Goal: Task Accomplishment & Management: Manage account settings

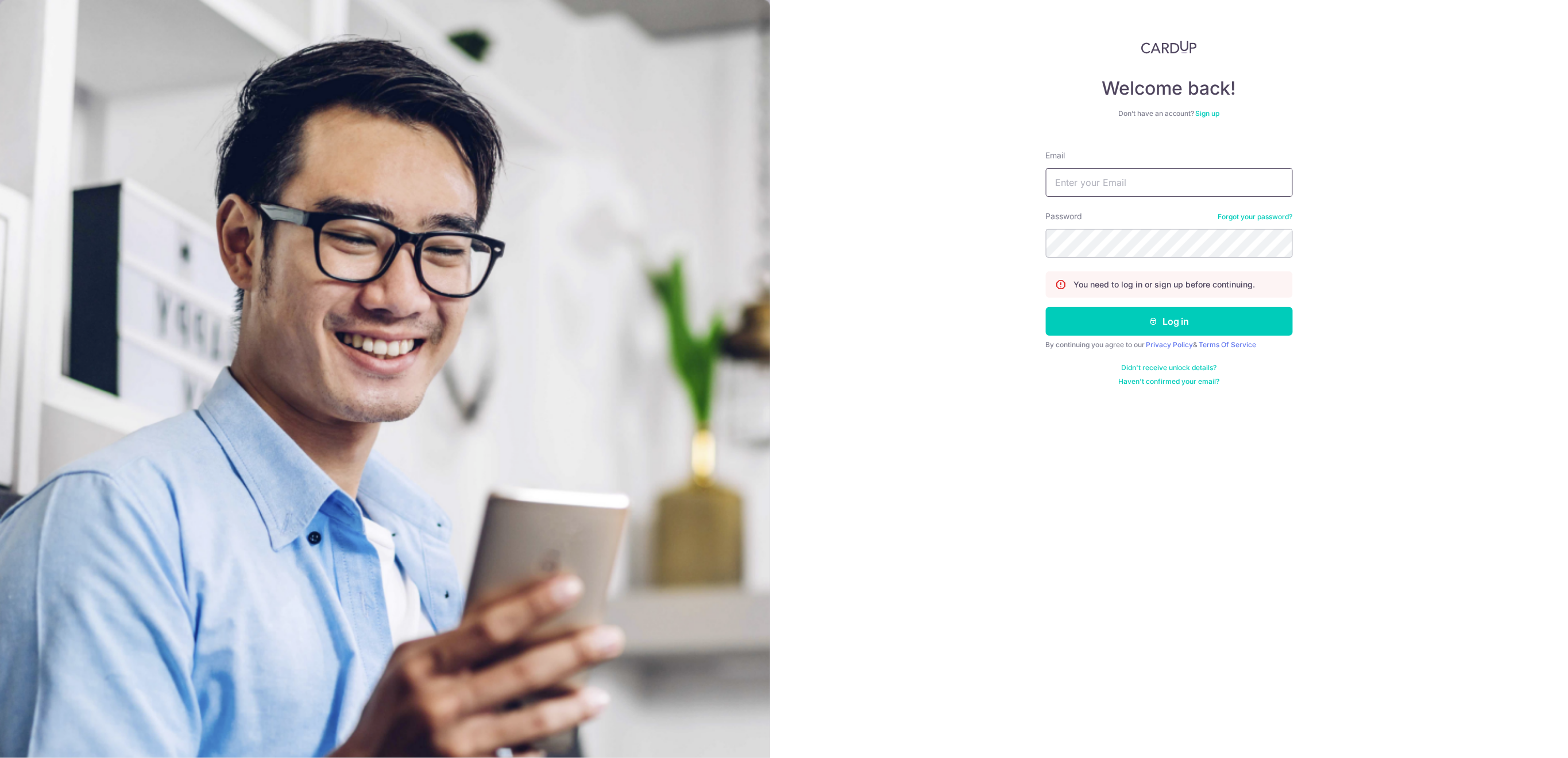
click at [1185, 184] on input "Email" at bounding box center [1169, 182] width 247 height 29
type input "info@centaursgroup.com"
click at [1171, 326] on button "Log in" at bounding box center [1169, 321] width 247 height 29
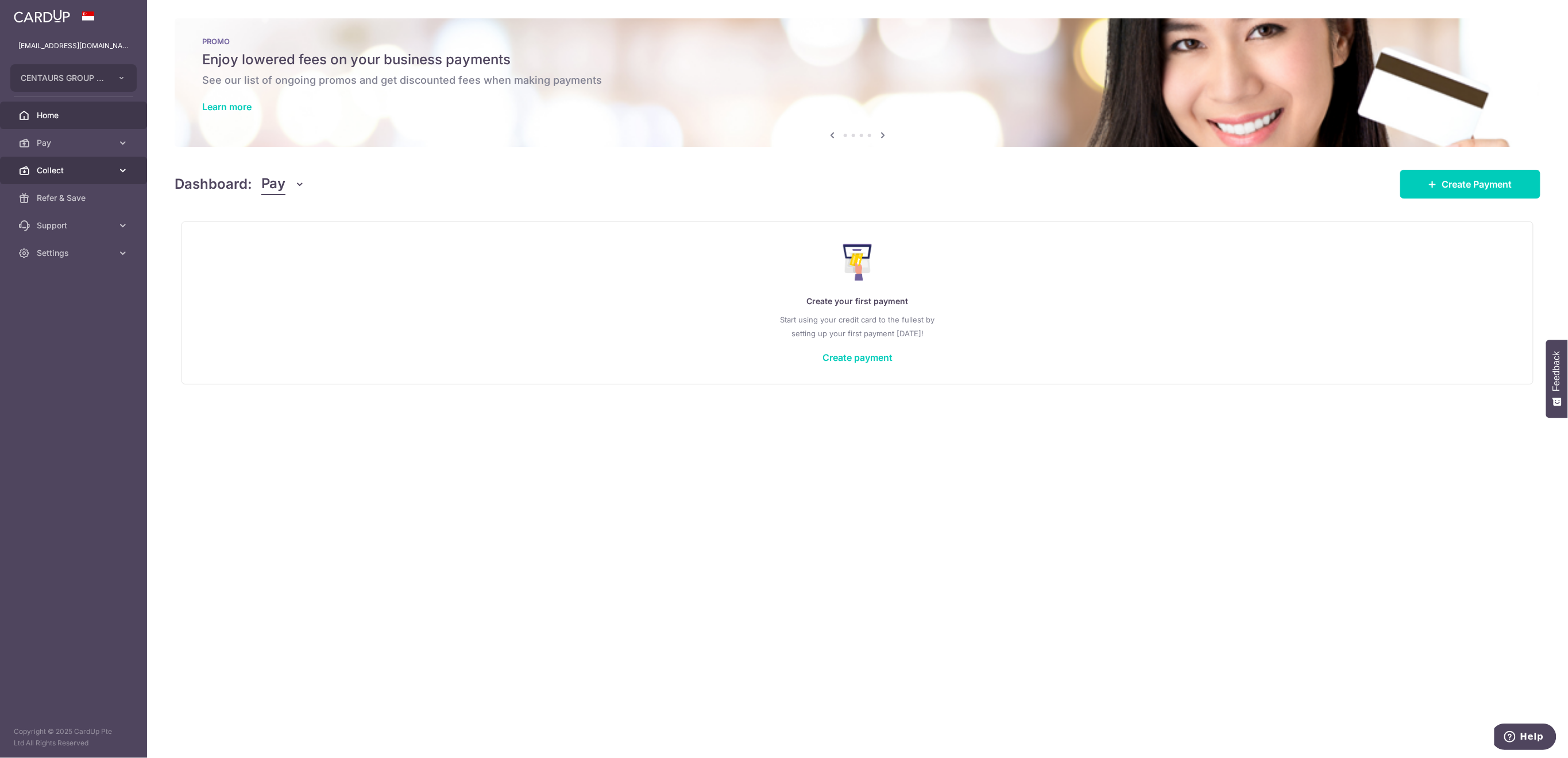
click at [70, 170] on span "Collect" at bounding box center [75, 170] width 76 height 12
click at [65, 198] on span "Dashboard" at bounding box center [75, 198] width 76 height 12
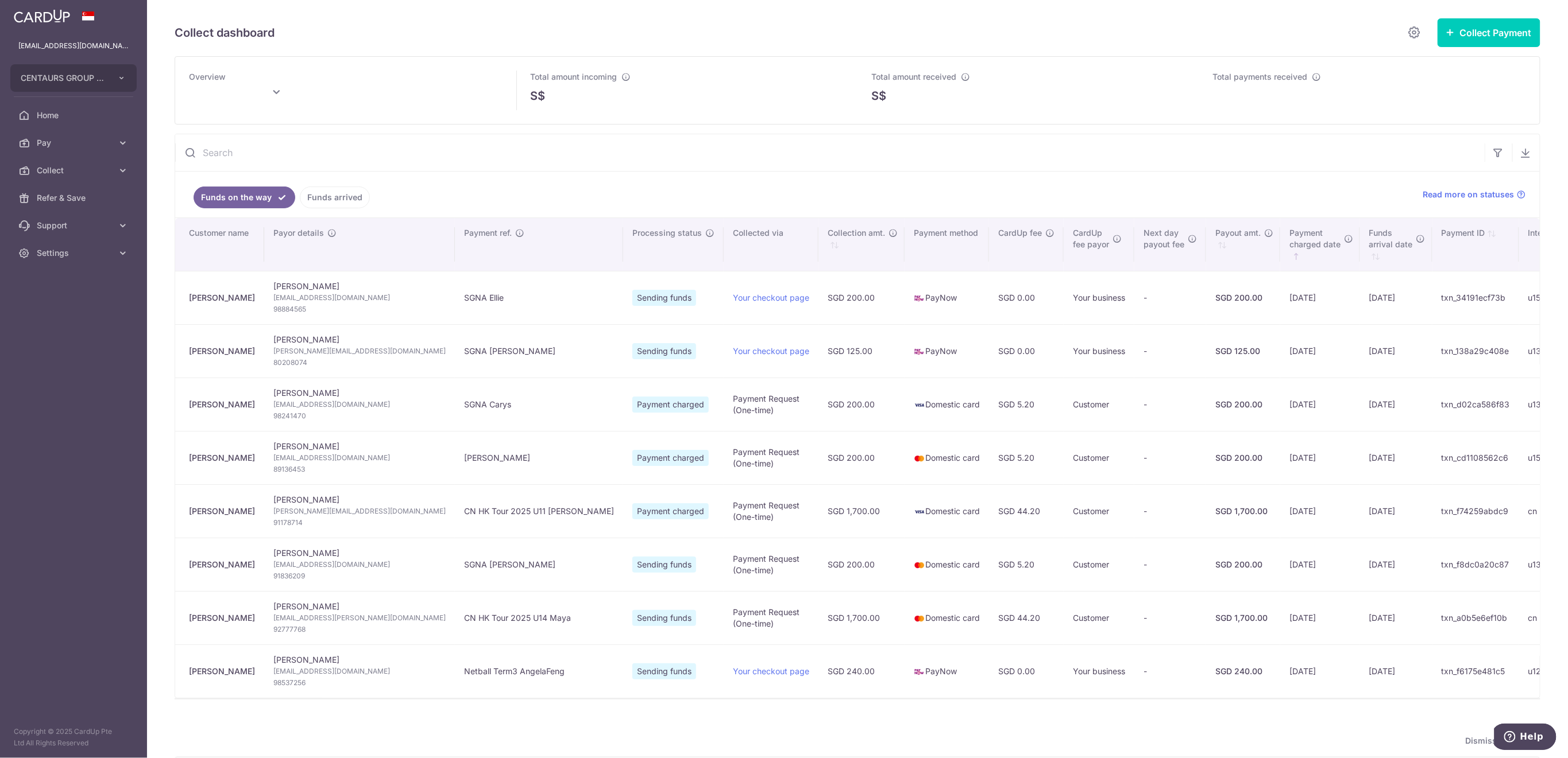
type input "October 2025"
drag, startPoint x: 337, startPoint y: 194, endPoint x: 329, endPoint y: 195, distance: 8.1
click at [337, 194] on link "Funds arrived" at bounding box center [335, 198] width 70 height 22
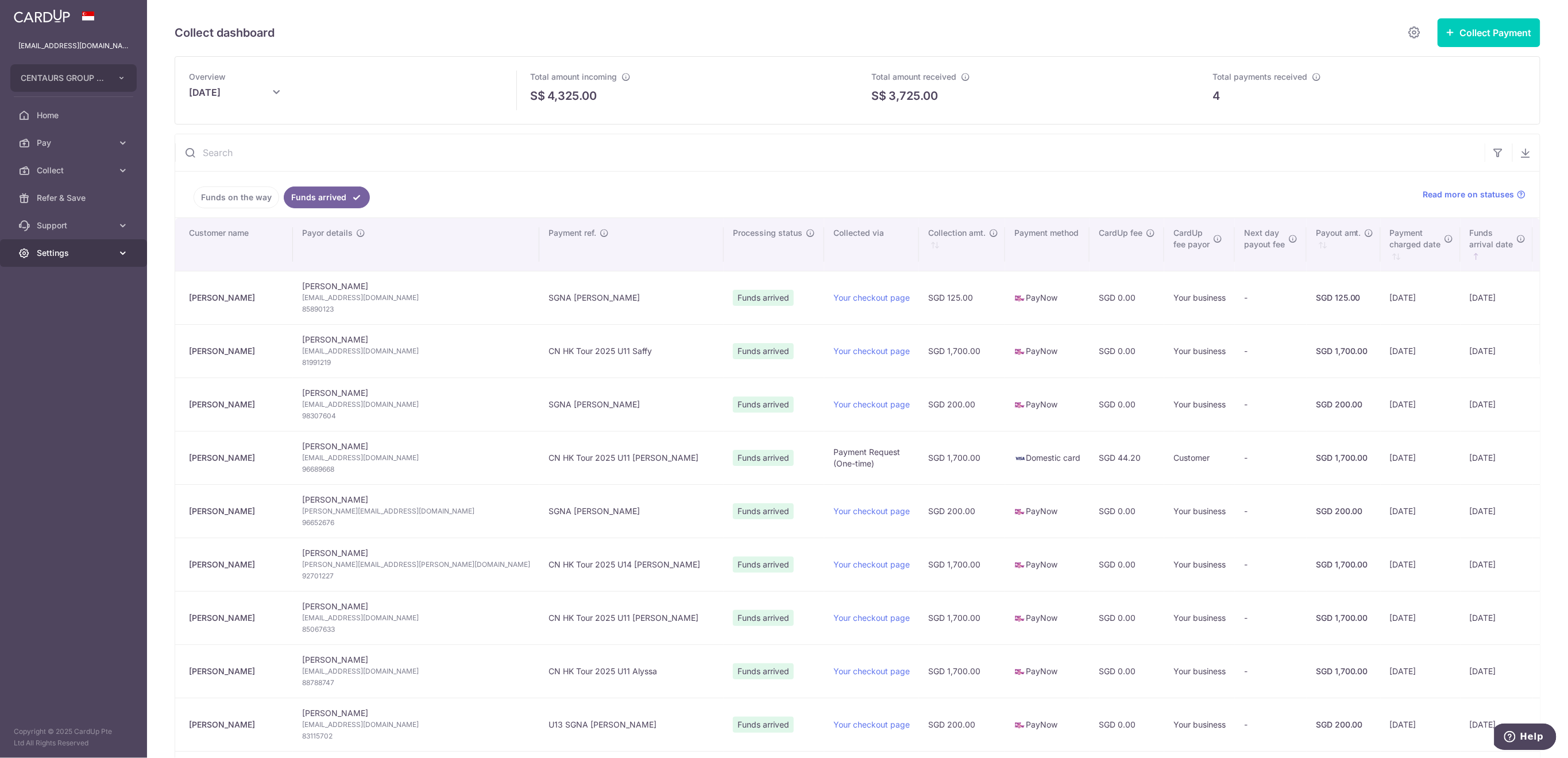
click at [109, 260] on link "Settings" at bounding box center [73, 253] width 147 height 28
click at [84, 173] on span "Collect" at bounding box center [75, 170] width 76 height 12
click at [70, 251] on span "Payment Requests" at bounding box center [75, 253] width 76 height 12
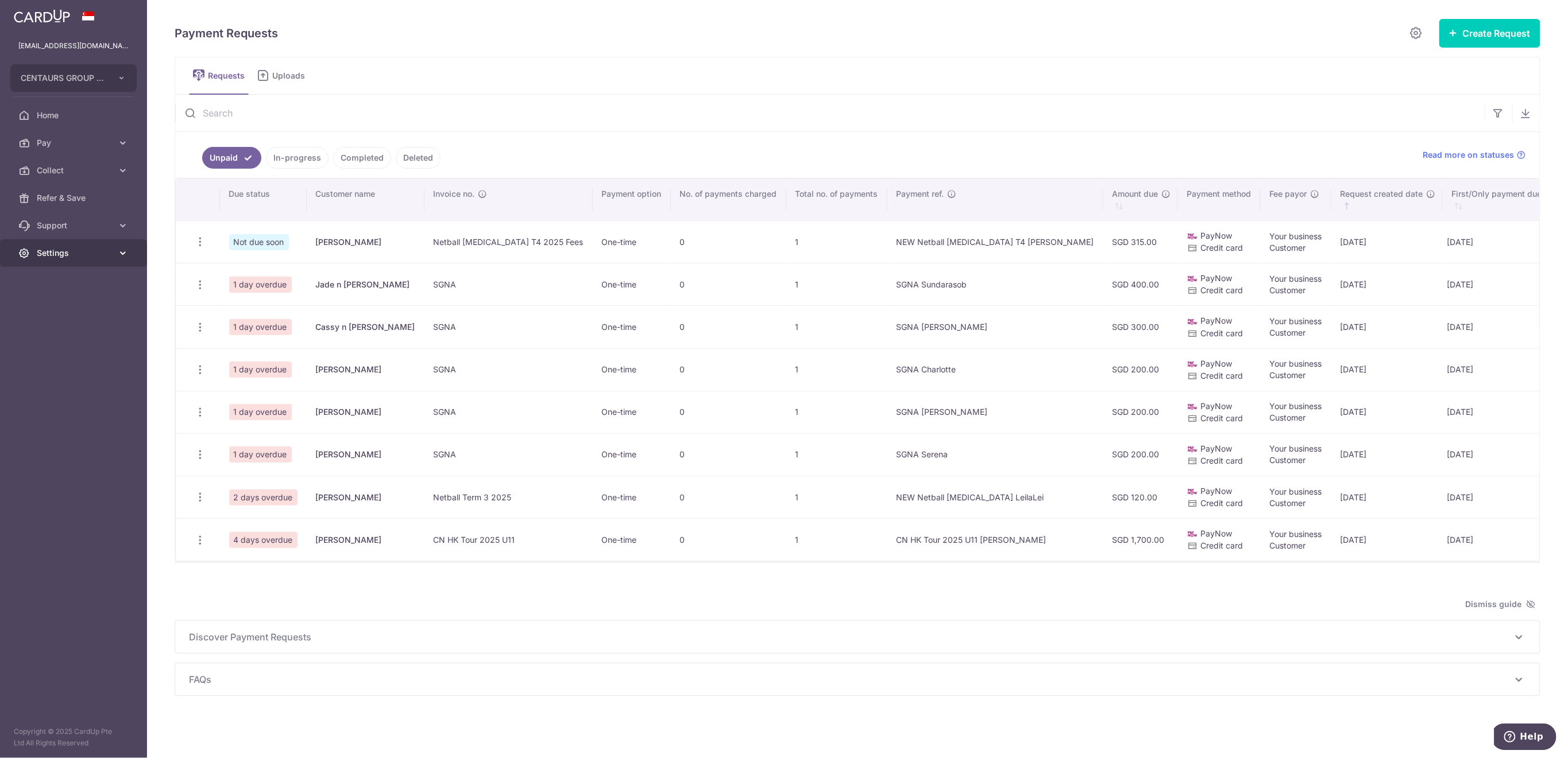
click at [92, 252] on span "Settings" at bounding box center [75, 253] width 76 height 12
click at [90, 315] on link "Logout" at bounding box center [73, 308] width 147 height 28
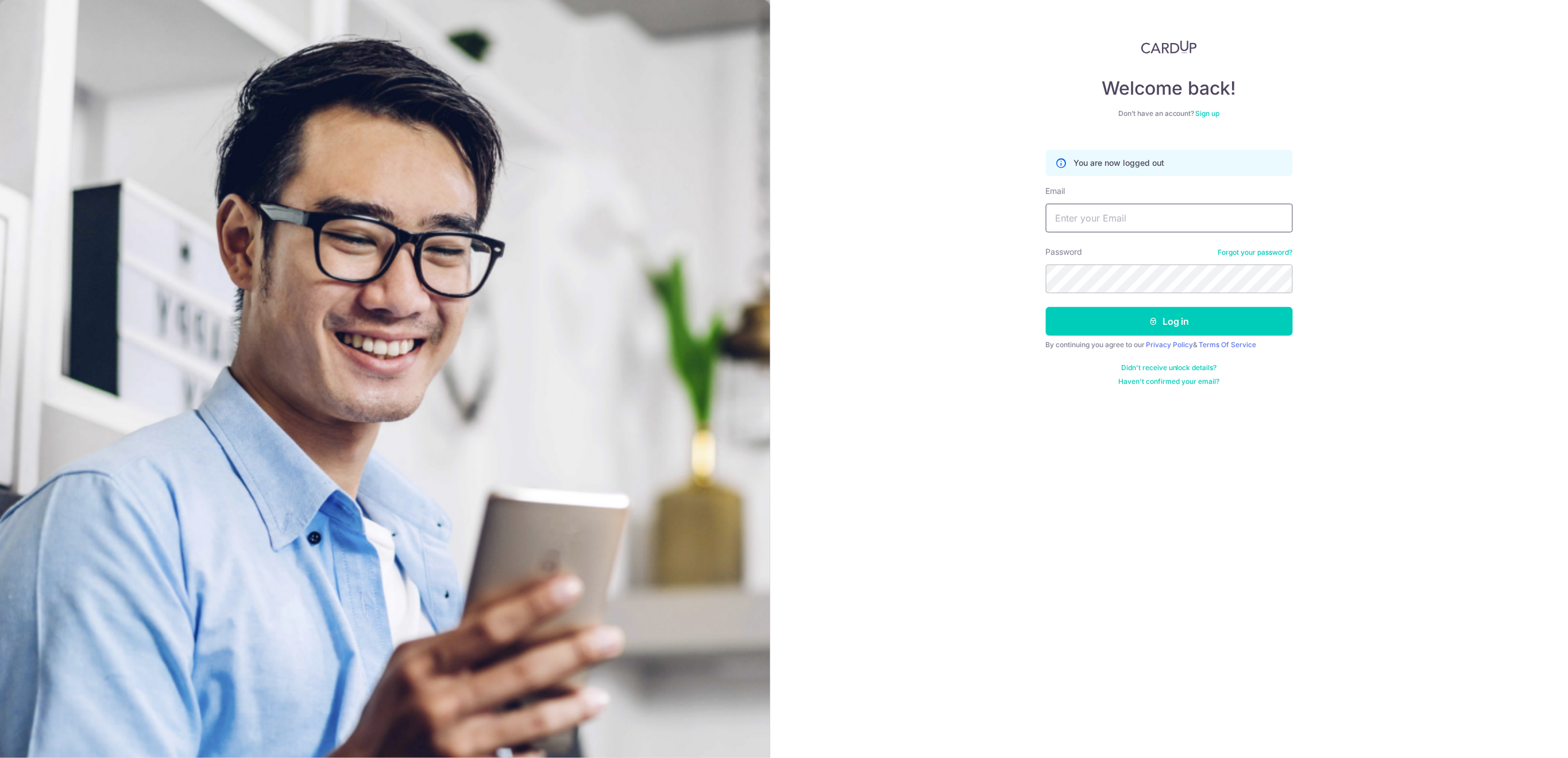
click at [1241, 217] on input "Email" at bounding box center [1169, 217] width 247 height 29
type input "[EMAIL_ADDRESS][DOMAIN_NAME]"
click at [1110, 326] on button "Log in" at bounding box center [1169, 321] width 247 height 29
